Goal: Transaction & Acquisition: Purchase product/service

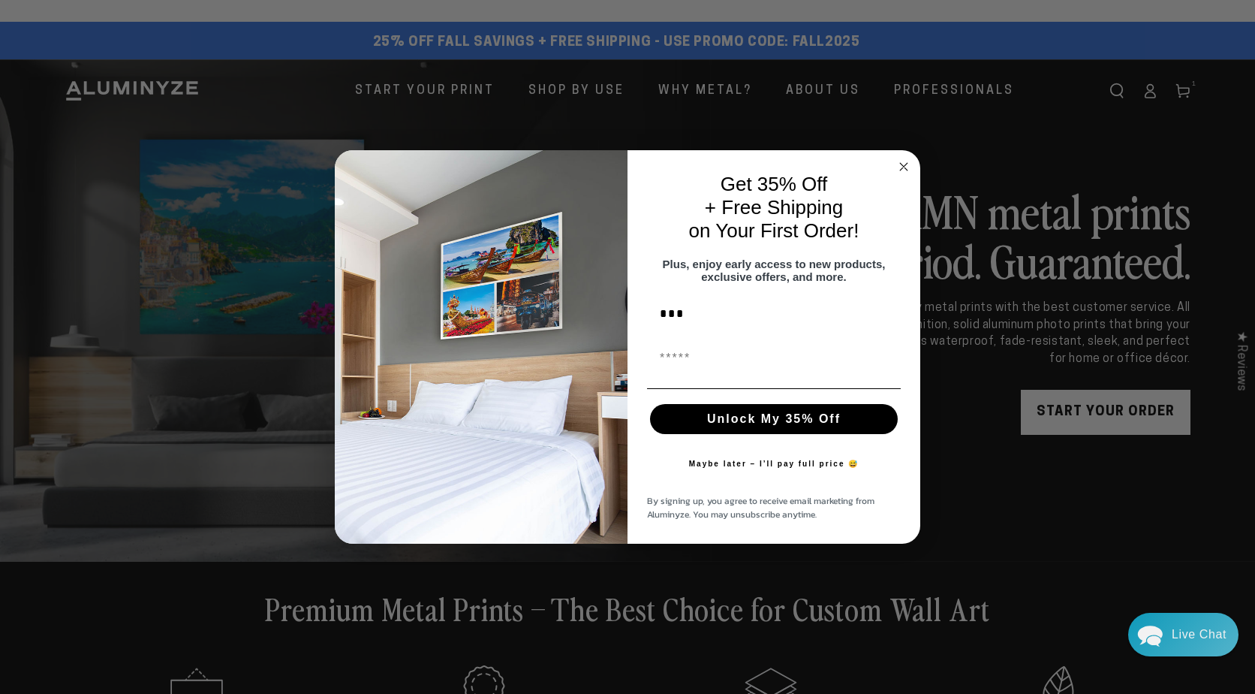
type input "***"
type input "**********"
click at [759, 421] on button "Unlock My 35% Off" at bounding box center [774, 419] width 248 height 30
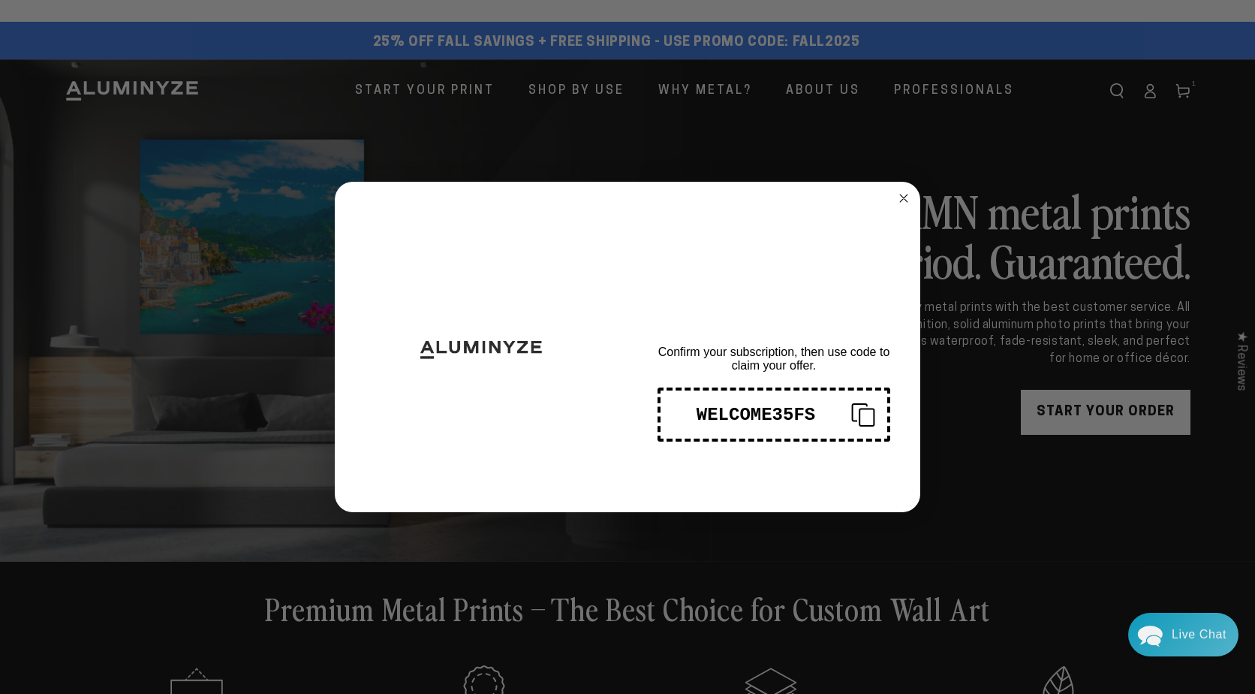
drag, startPoint x: 812, startPoint y: 415, endPoint x: 706, endPoint y: 415, distance: 106.6
click at [706, 415] on div "WELCOME35FS" at bounding box center [756, 415] width 167 height 20
click at [742, 411] on div "WELCOME35FS" at bounding box center [756, 415] width 167 height 20
click at [902, 195] on circle "Close dialog" at bounding box center [904, 198] width 17 height 17
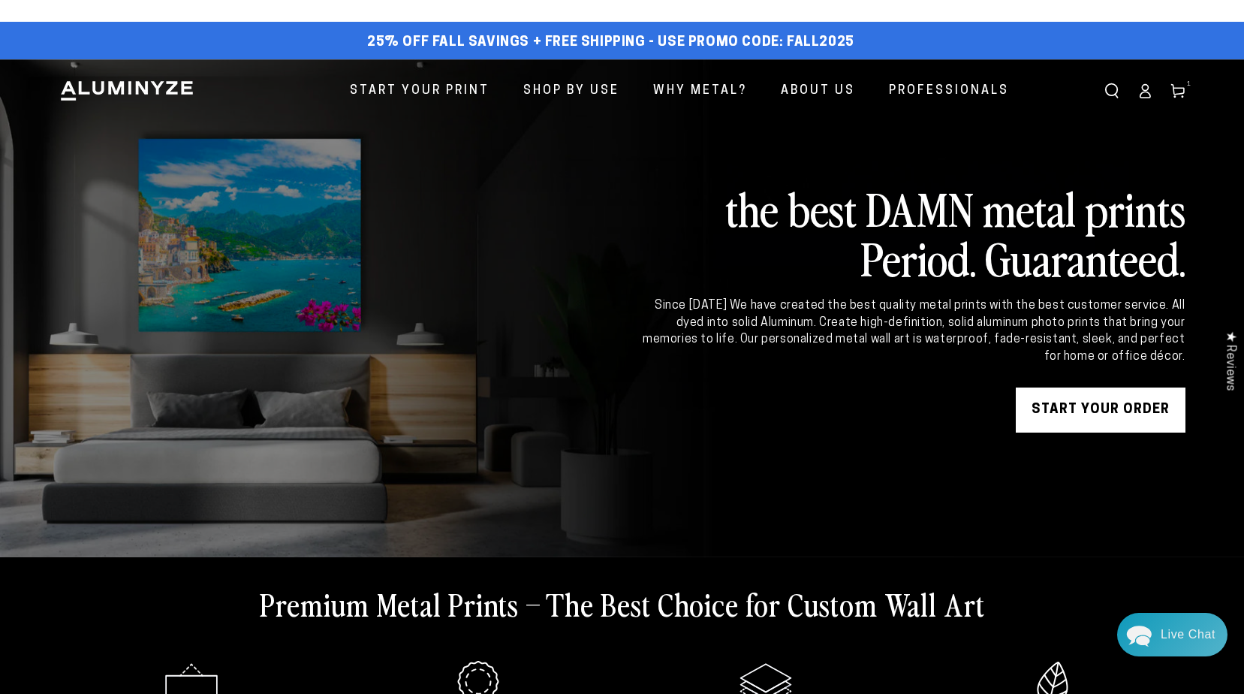
click at [1066, 422] on link "START YOUR Order" at bounding box center [1101, 409] width 170 height 45
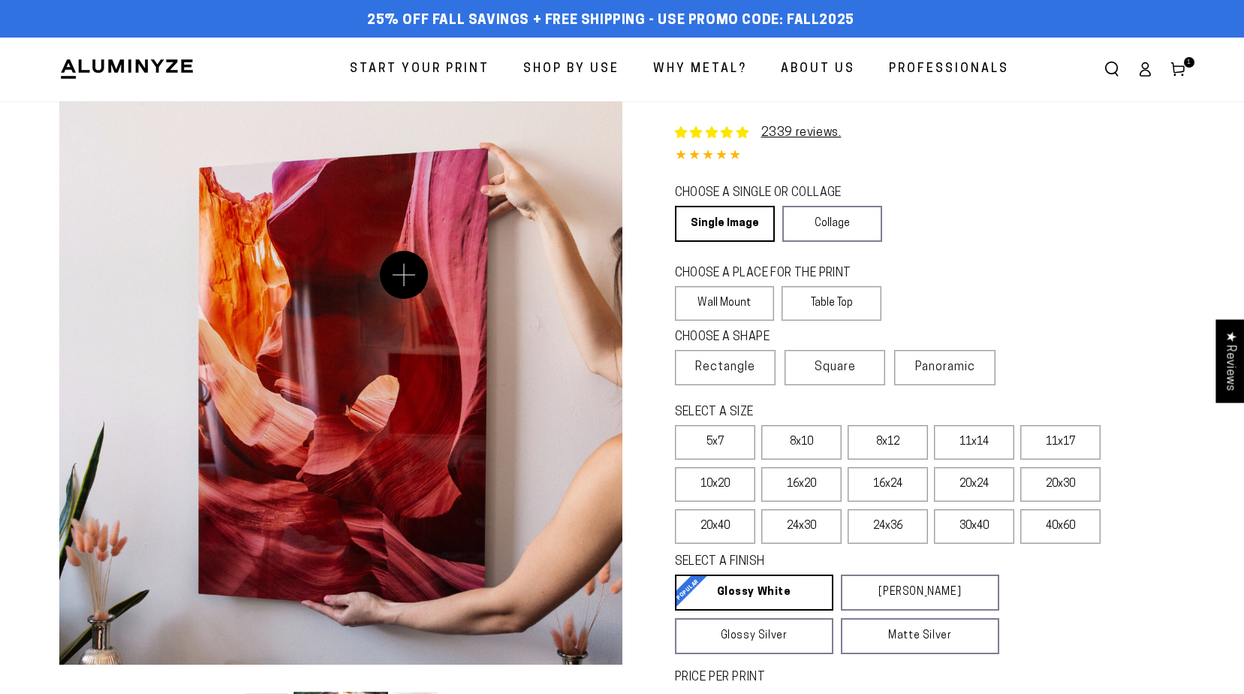
select select "**********"
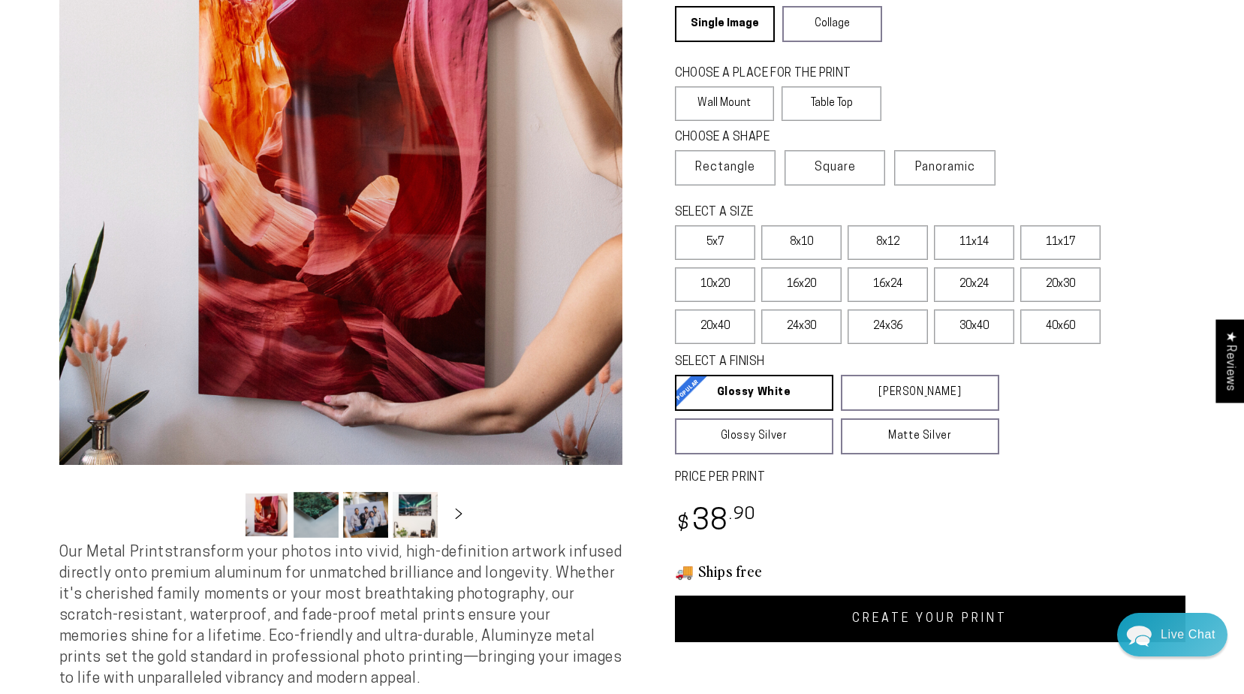
scroll to position [225, 0]
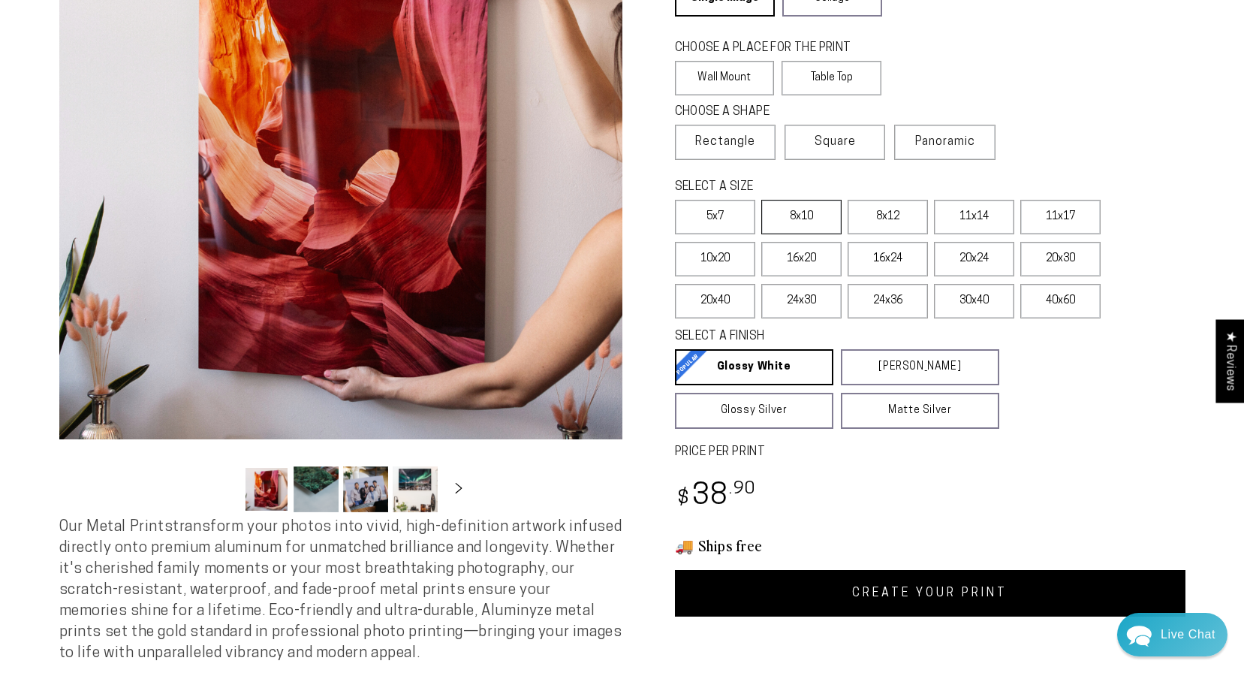
click at [812, 212] on label "8x10" at bounding box center [801, 217] width 80 height 35
click at [712, 211] on label "5x7" at bounding box center [715, 217] width 80 height 35
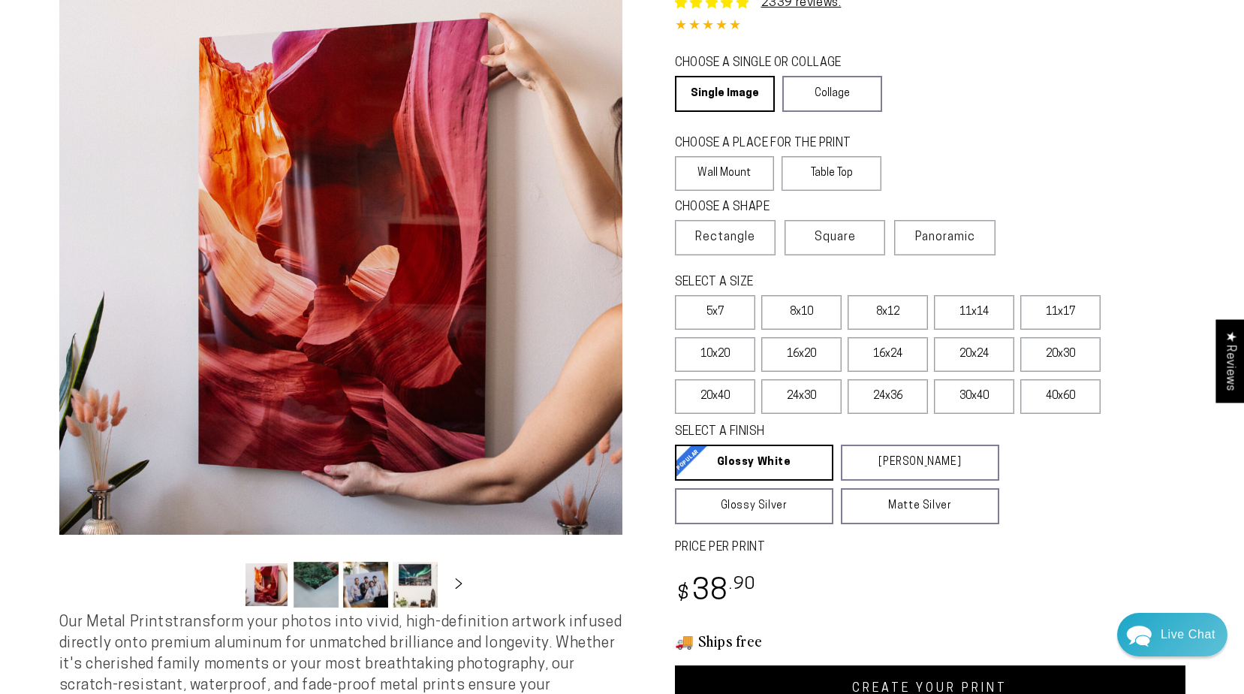
scroll to position [225, 0]
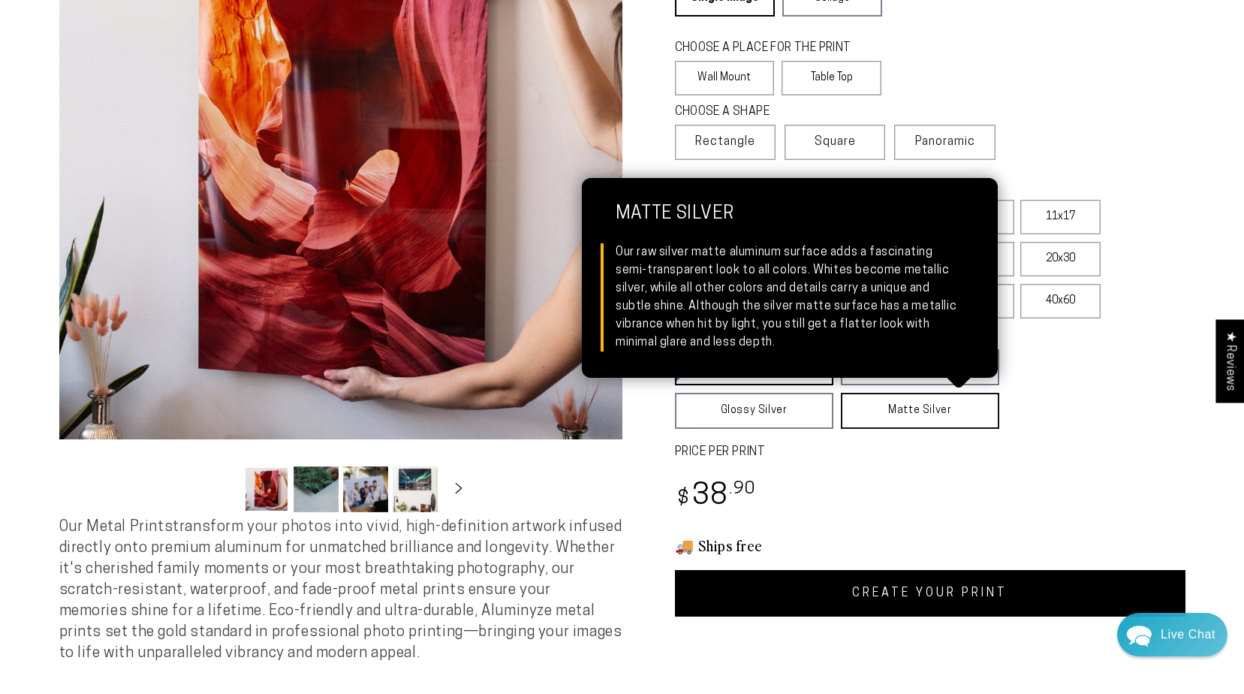
click at [914, 400] on link "Matte Silver Matte Silver Our raw silver matte aluminum surface adds a fascinat…" at bounding box center [920, 411] width 158 height 36
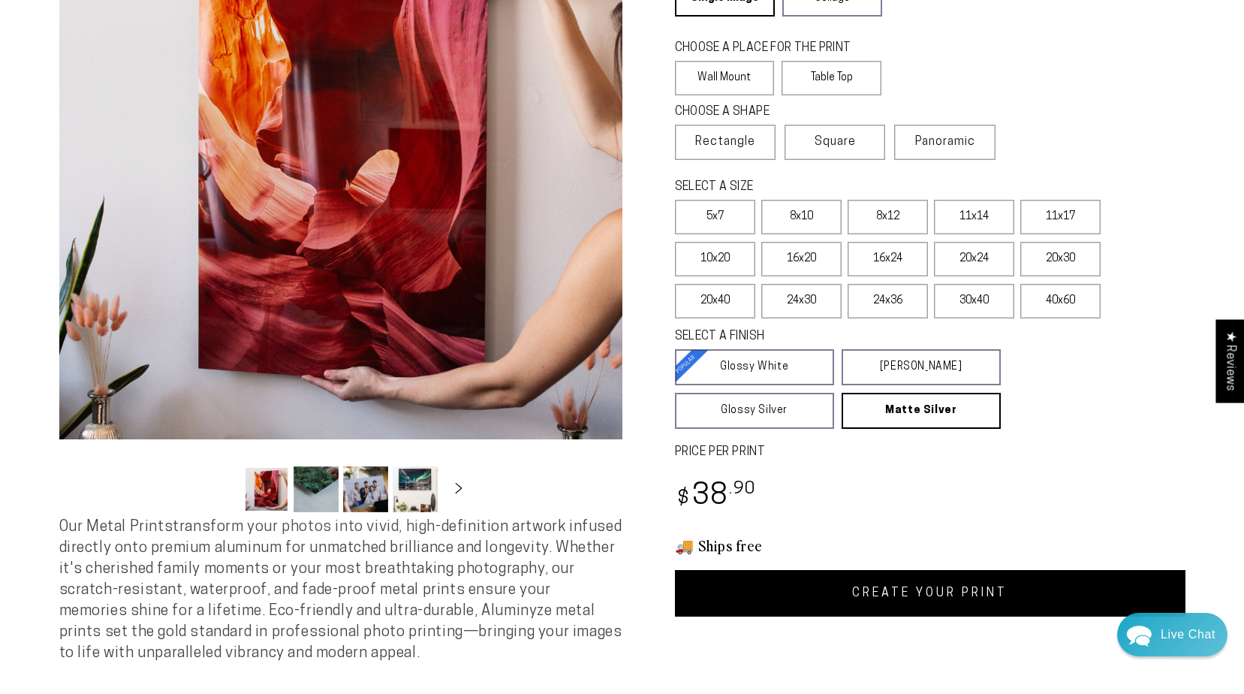
click at [934, 593] on link "CREATE YOUR PRINT" at bounding box center [930, 593] width 510 height 47
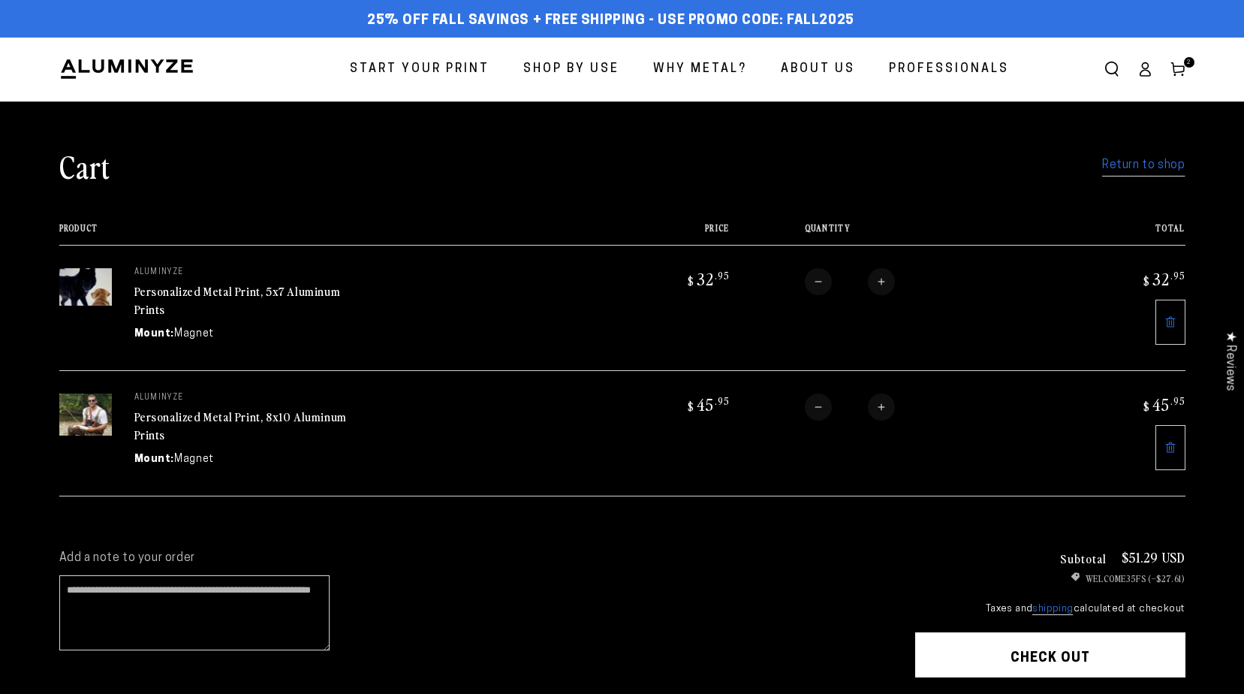
click at [817, 408] on button "Decrease quantity for Personalized Metal Print, 8x10 Aluminum Prints" at bounding box center [818, 406] width 27 height 27
type input "*"
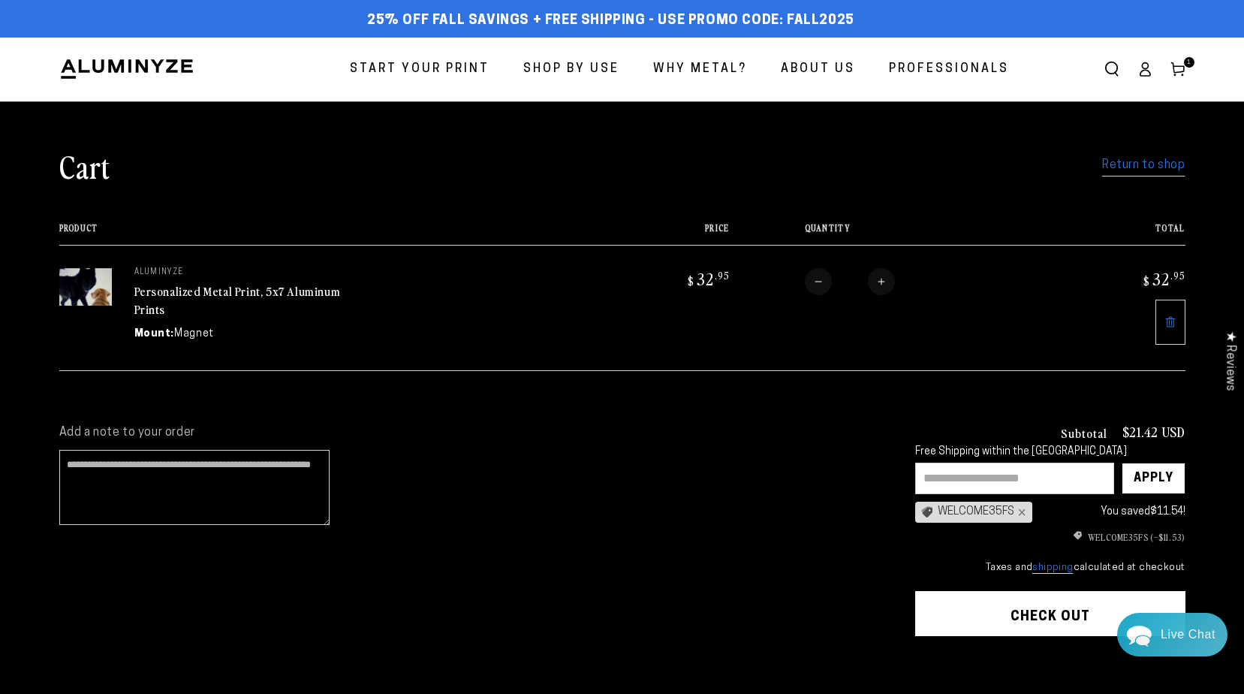
click at [1037, 616] on button "Check out" at bounding box center [1050, 613] width 270 height 45
